Goal: Task Accomplishment & Management: Use online tool/utility

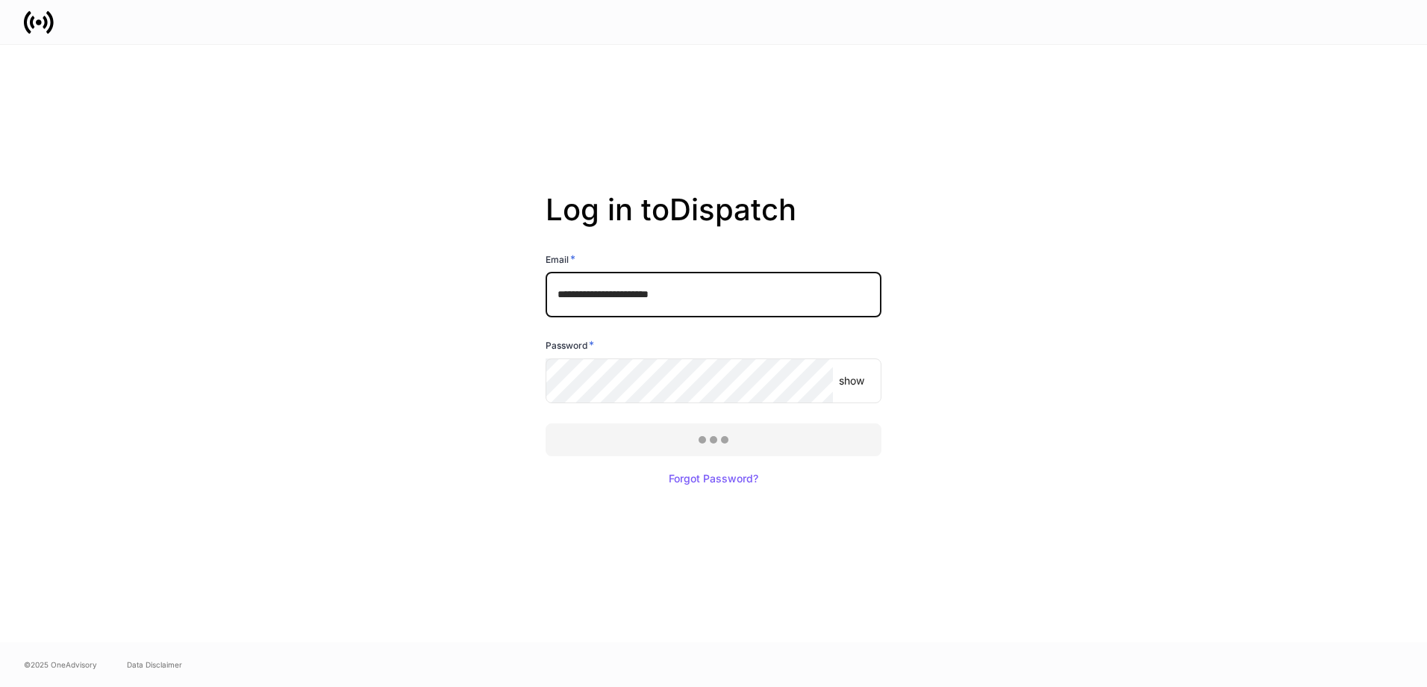
click at [775, 441] on div at bounding box center [713, 343] width 1427 height 687
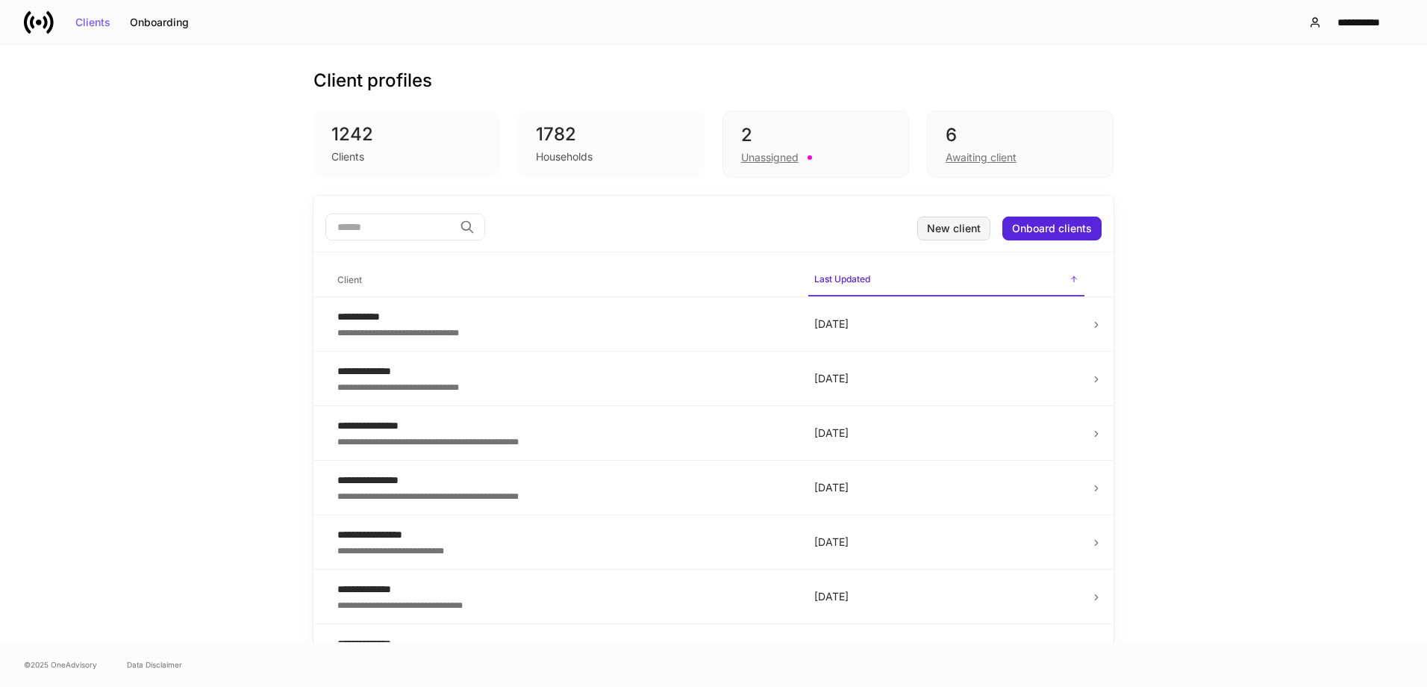
click at [938, 230] on div "New client" at bounding box center [954, 228] width 54 height 10
click at [1336, 20] on div "**********" at bounding box center [1358, 22] width 63 height 10
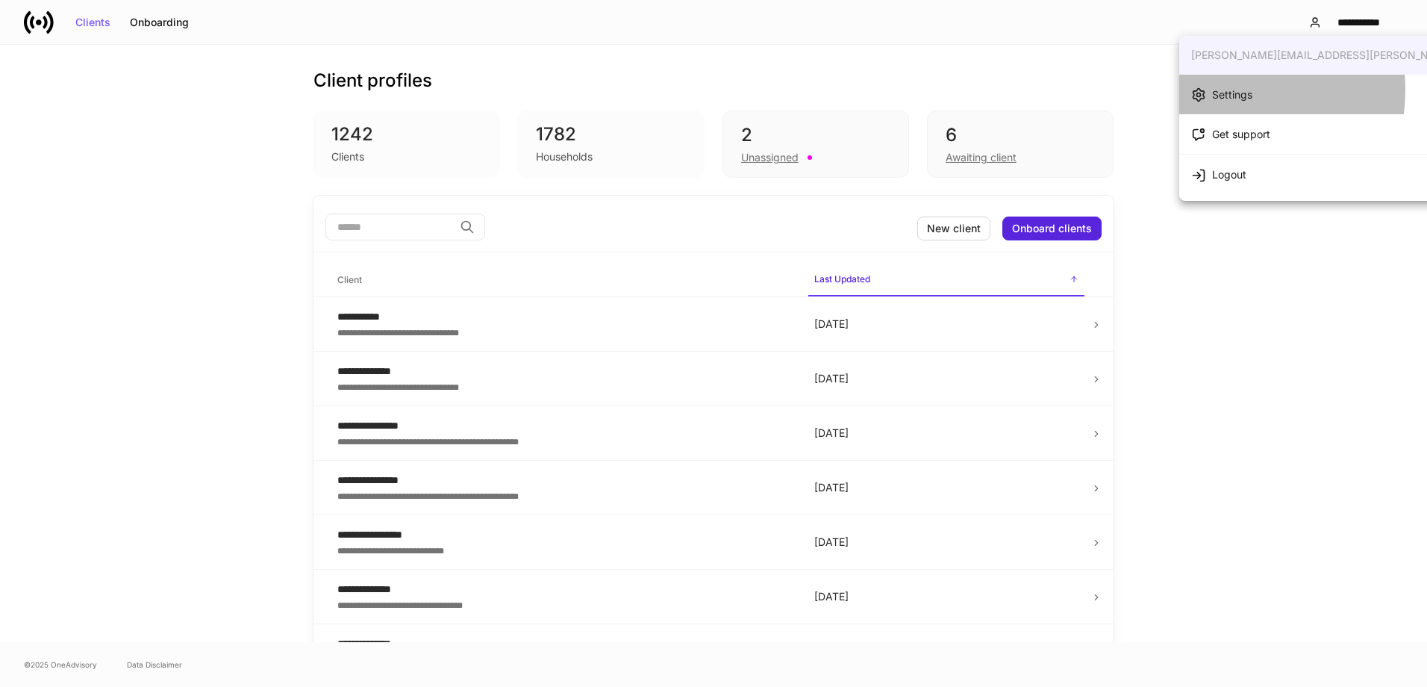
click at [1204, 90] on icon at bounding box center [1198, 94] width 15 height 15
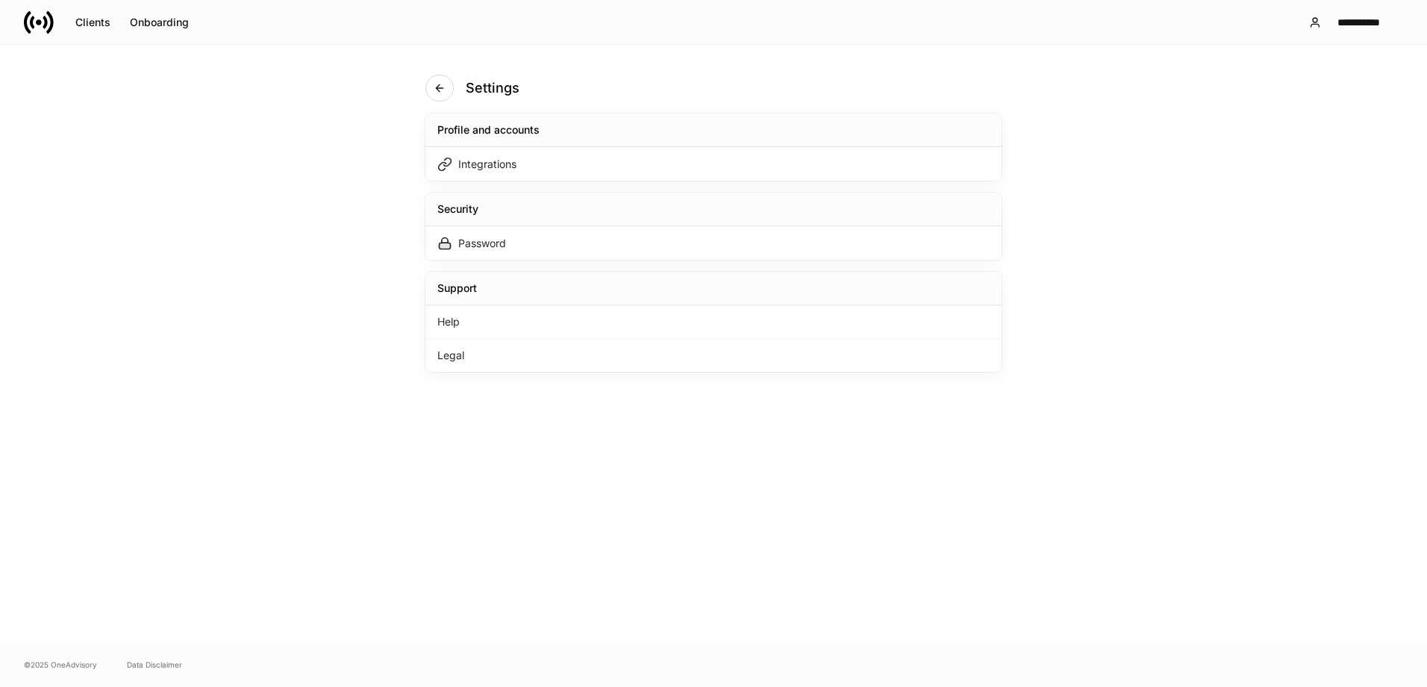
click at [505, 163] on div "Integrations" at bounding box center [487, 164] width 58 height 15
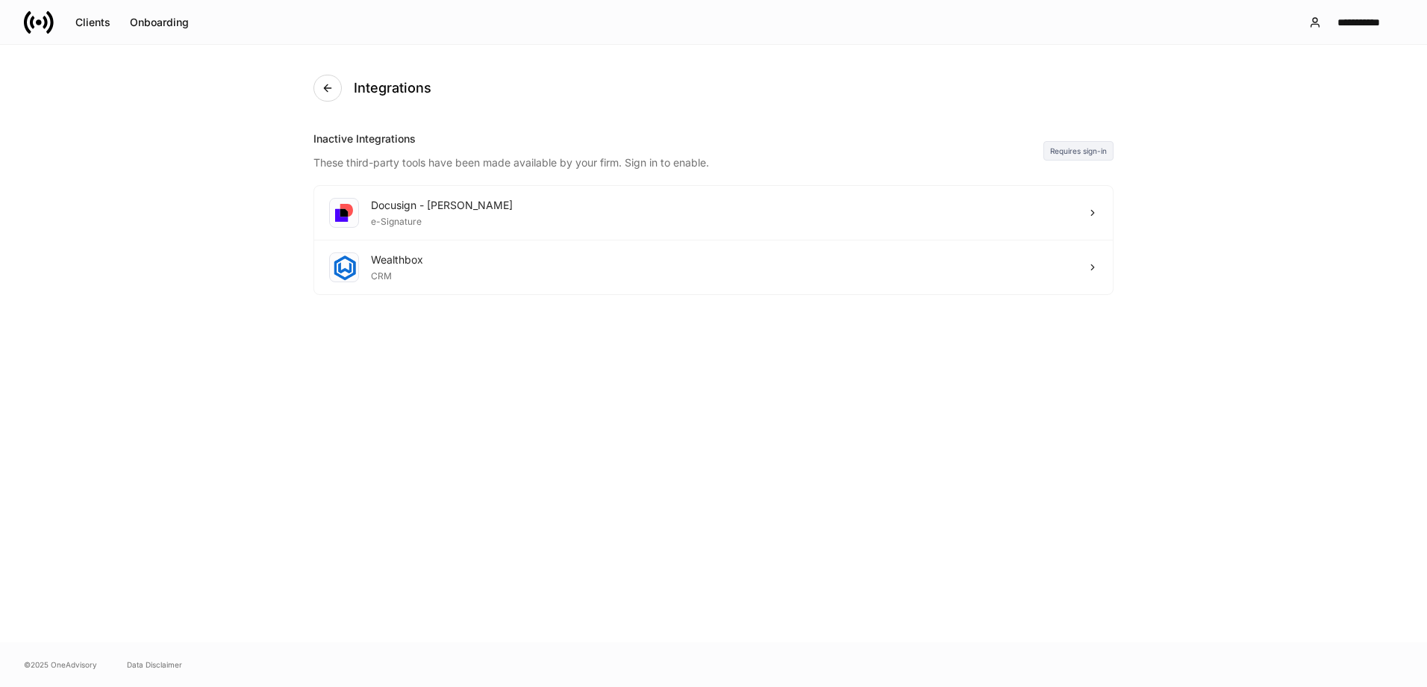
click at [548, 272] on div "Wealthbox CRM" at bounding box center [713, 267] width 799 height 54
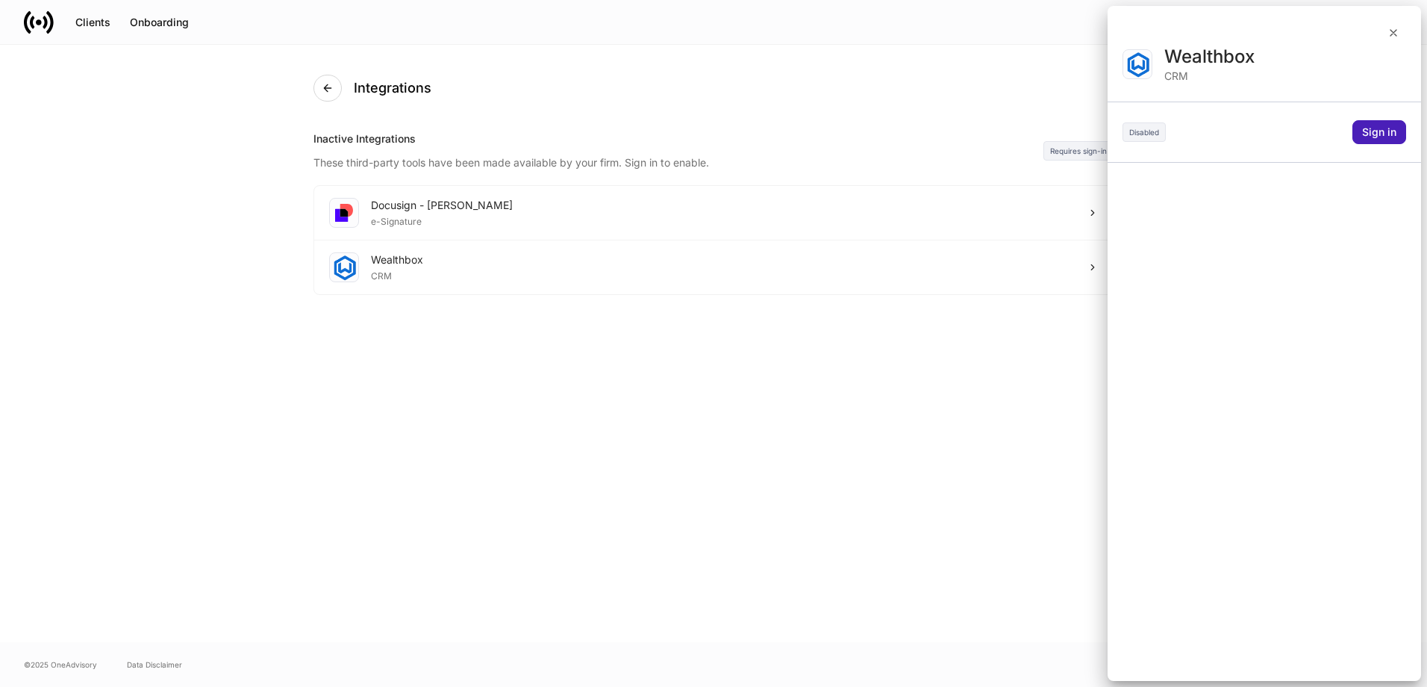
click at [1385, 136] on div "Sign in" at bounding box center [1379, 132] width 34 height 10
